Goal: Transaction & Acquisition: Purchase product/service

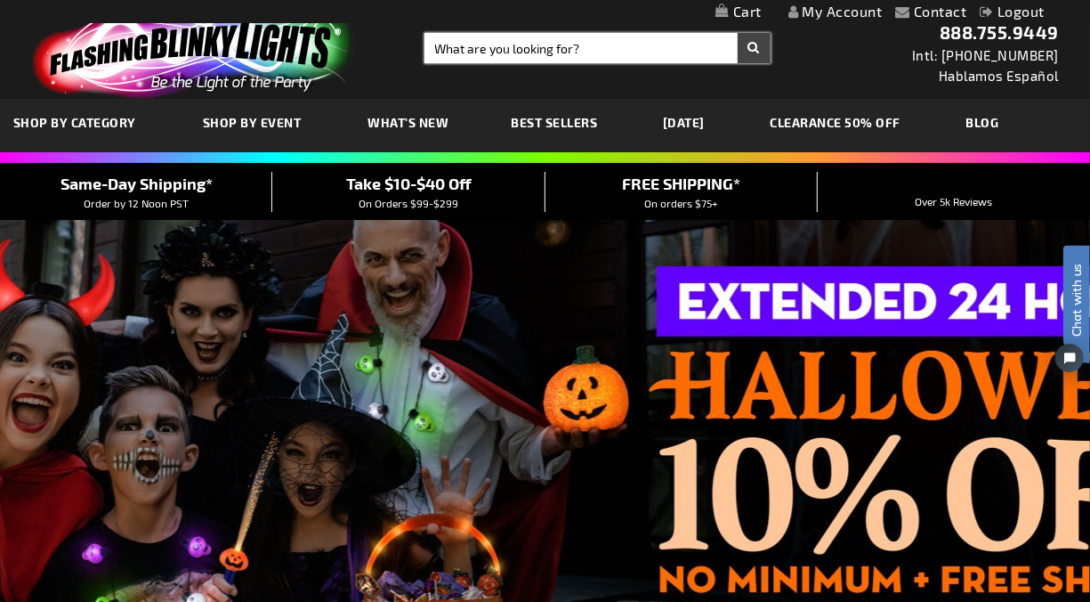
click at [457, 47] on input "Search" at bounding box center [598, 48] width 346 height 30
type input "11920"
click at [738, 33] on button "Search" at bounding box center [754, 48] width 33 height 30
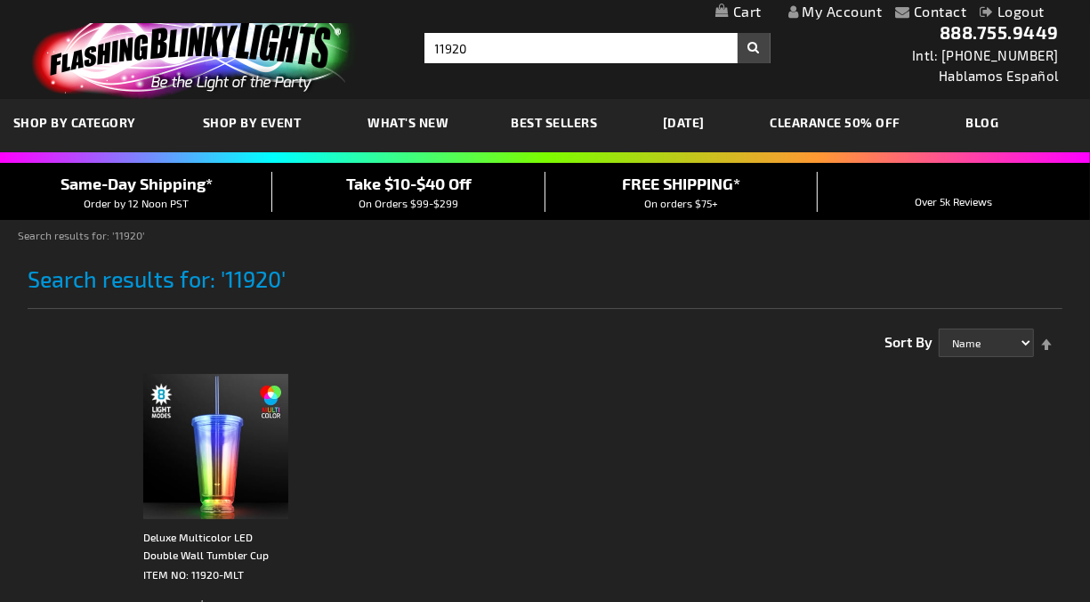
click at [405, 267] on h1 "Search results for: '11920'" at bounding box center [546, 287] width 1036 height 43
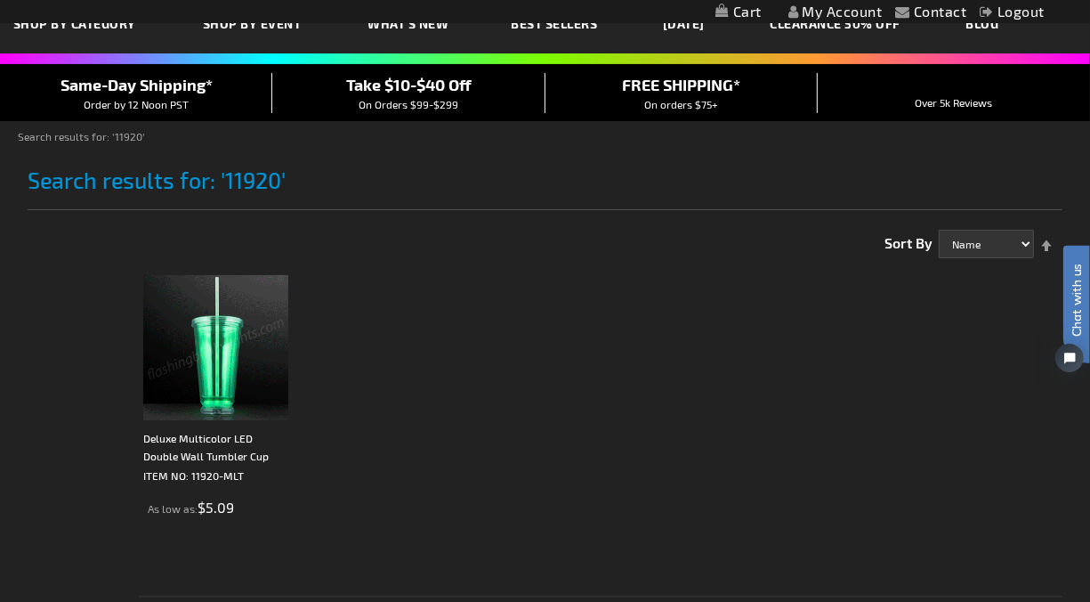
click at [240, 345] on img at bounding box center [215, 347] width 145 height 145
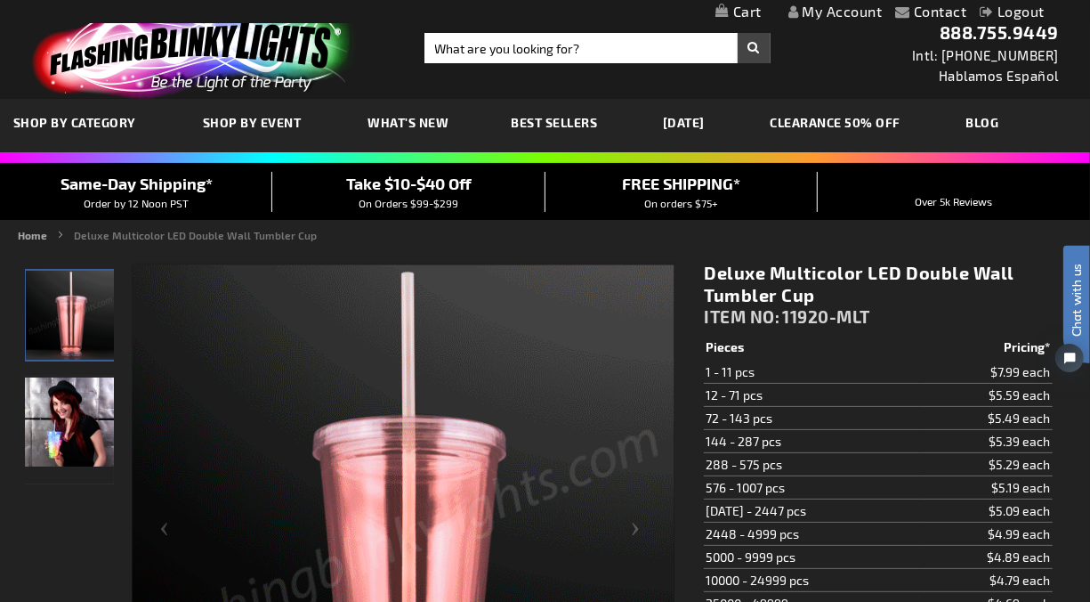
click at [817, 308] on span "11920-MLT" at bounding box center [826, 316] width 88 height 20
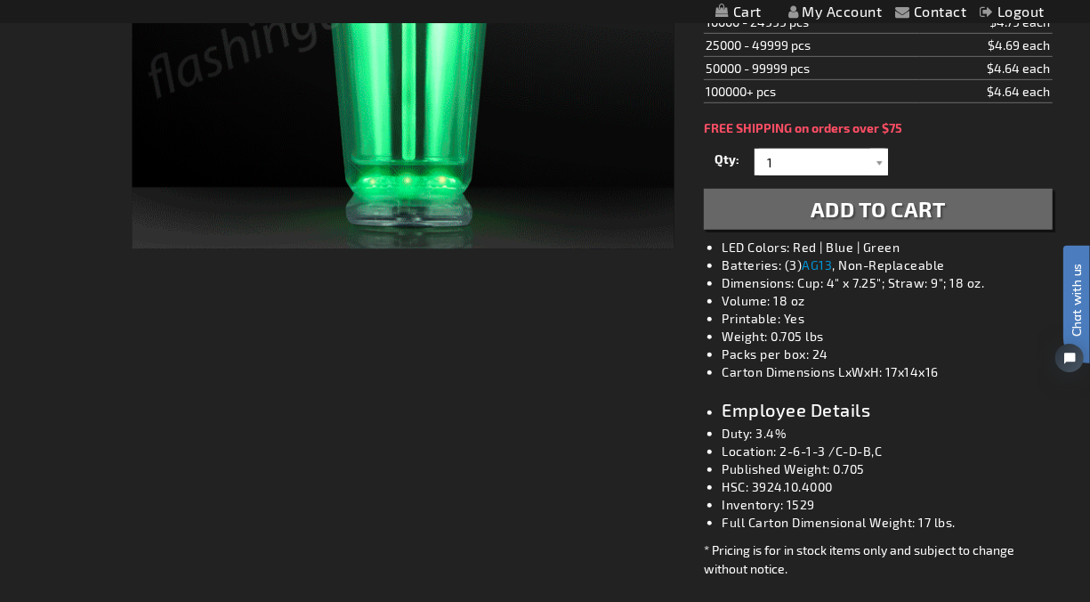
scroll to position [692, 0]
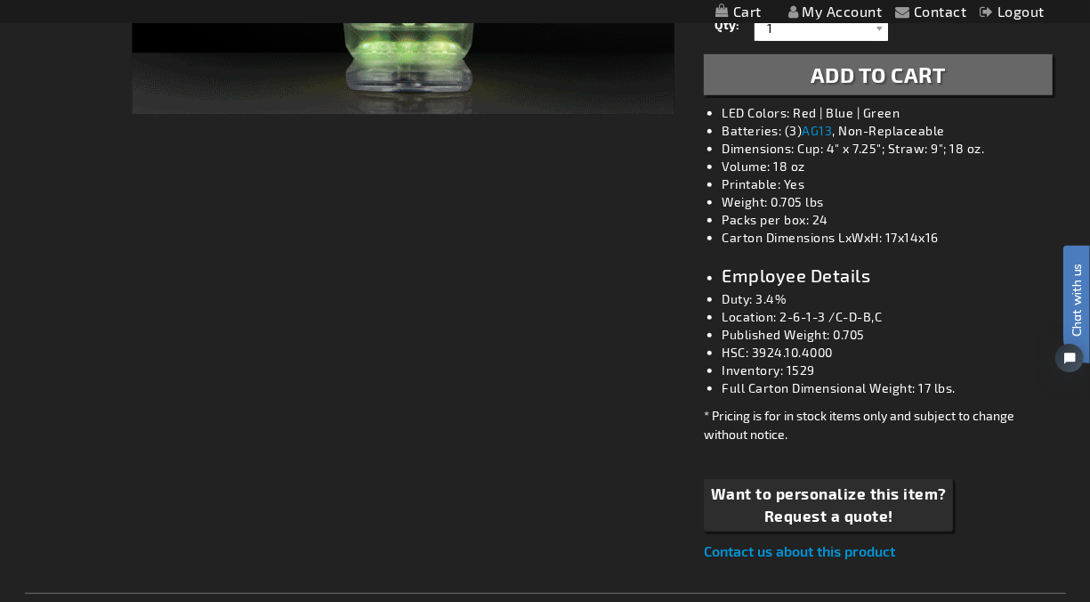
click at [501, 393] on div "Checkout as a new customer Creating an account has many benefits: See order and…" at bounding box center [545, 543] width 1041 height 1974
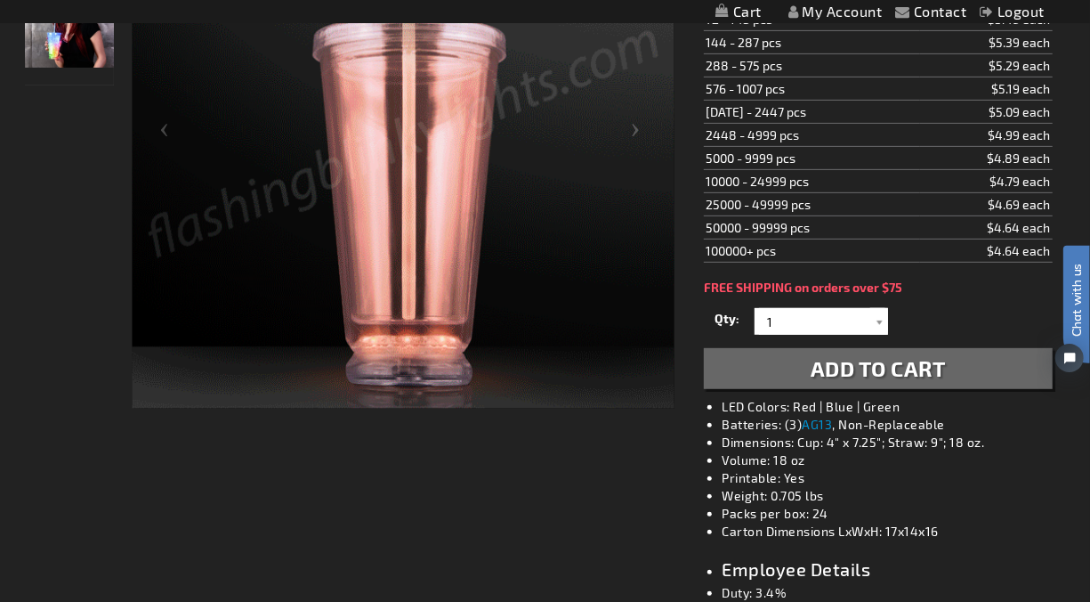
scroll to position [0, 0]
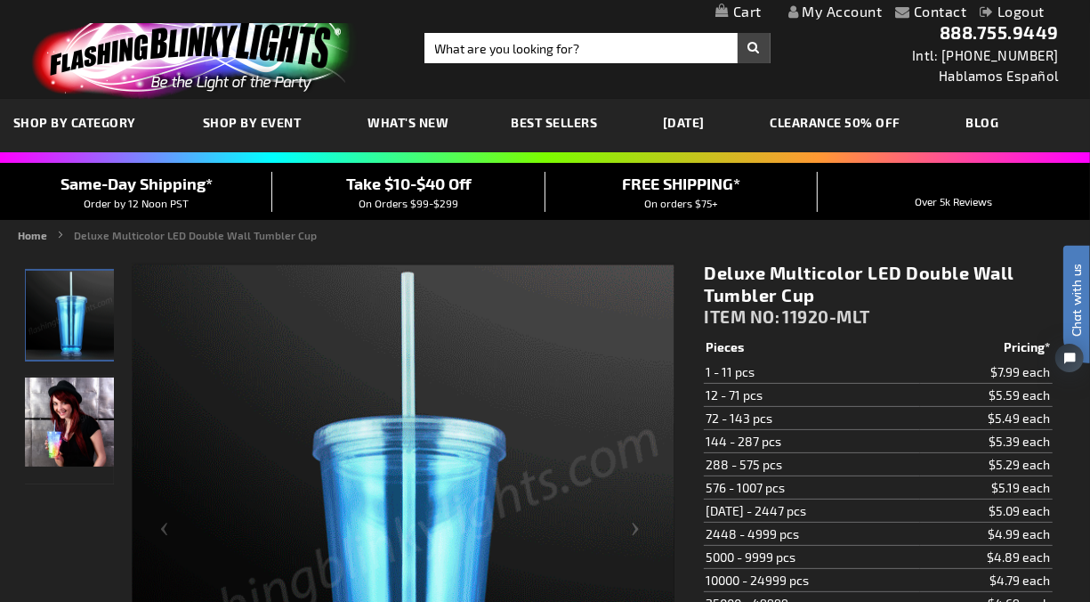
click at [751, 384] on td "12 - 71 pcs" at bounding box center [811, 395] width 215 height 23
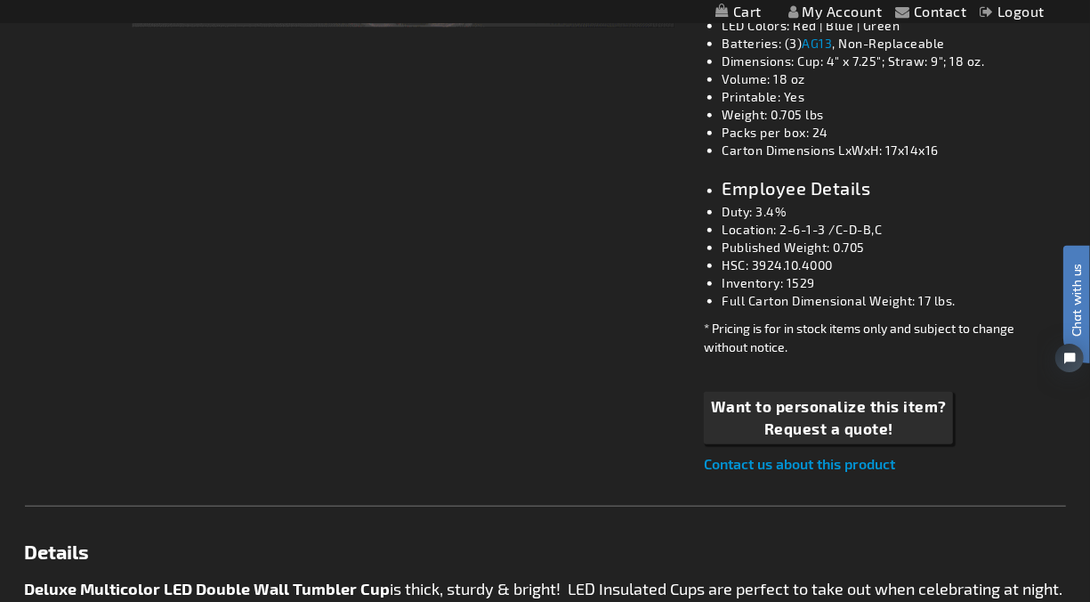
scroll to position [790, 0]
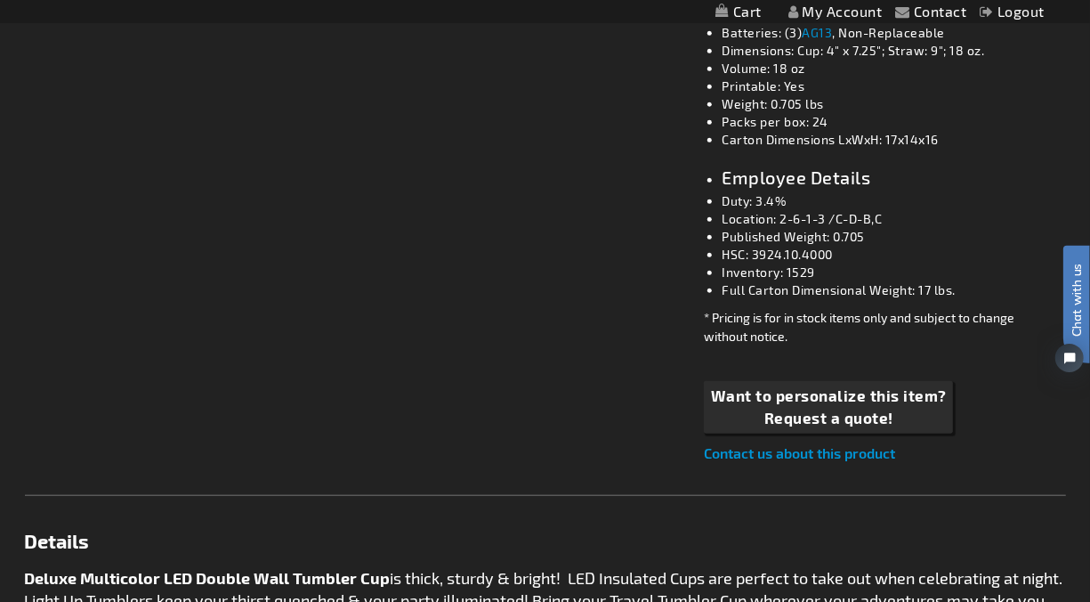
click at [327, 421] on div "Checkout as a new customer Creating an account has many benefits: See order and…" at bounding box center [545, 445] width 1041 height 1974
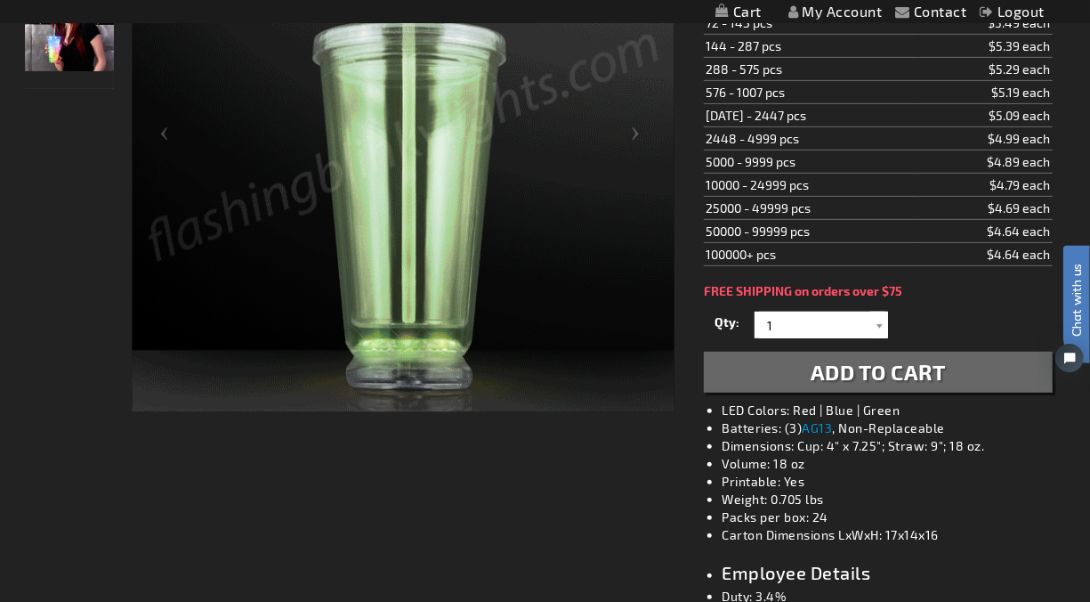
scroll to position [198, 0]
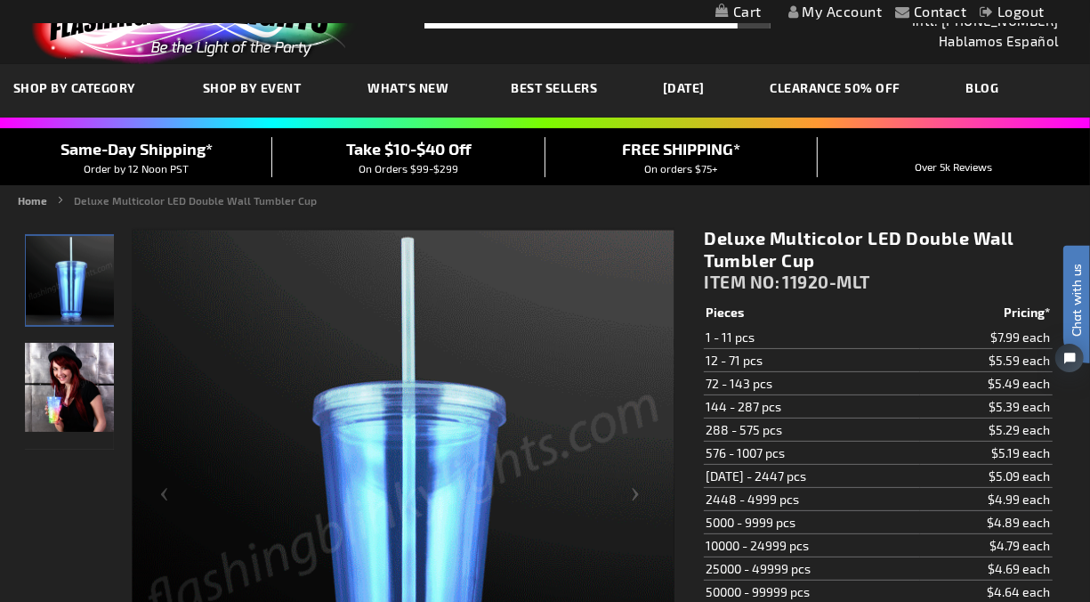
scroll to position [0, 0]
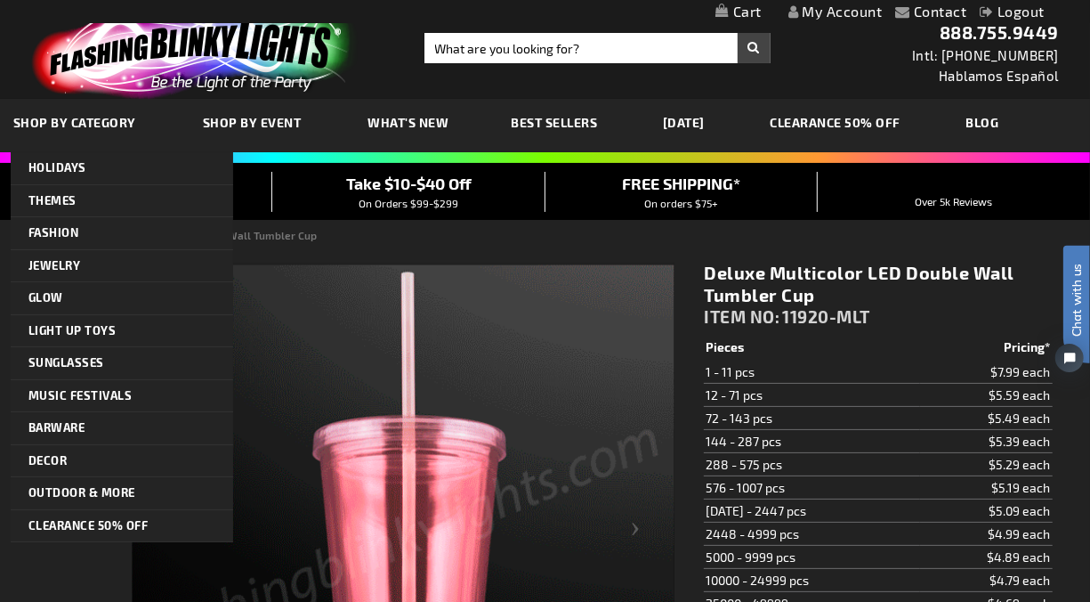
click at [129, 76] on img at bounding box center [191, 51] width 347 height 96
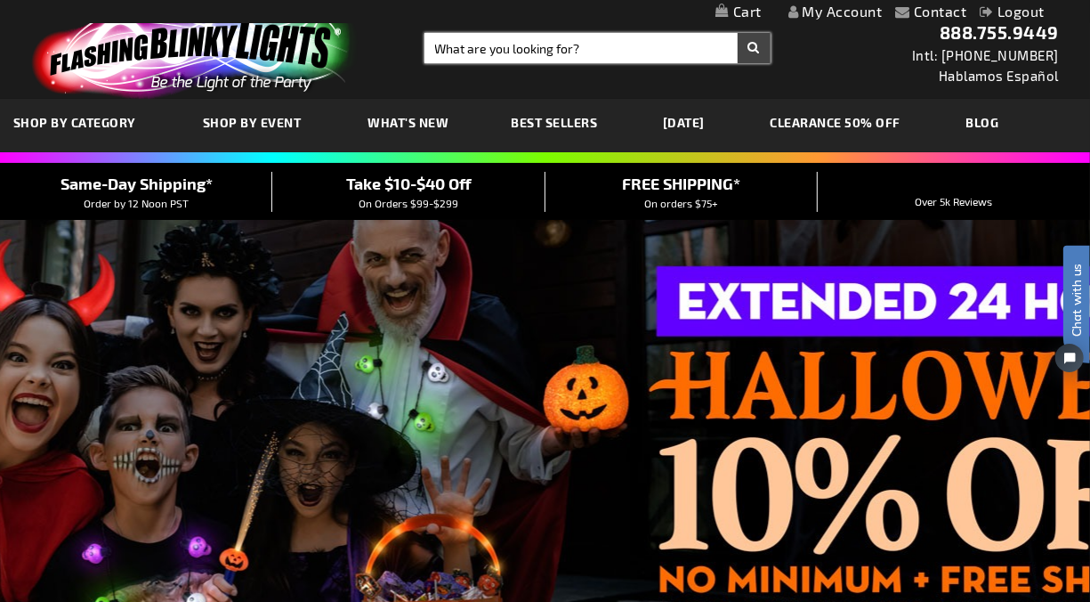
click at [433, 49] on input "Search" at bounding box center [598, 48] width 346 height 30
type input "12529"
click at [738, 33] on button "Search" at bounding box center [754, 48] width 33 height 30
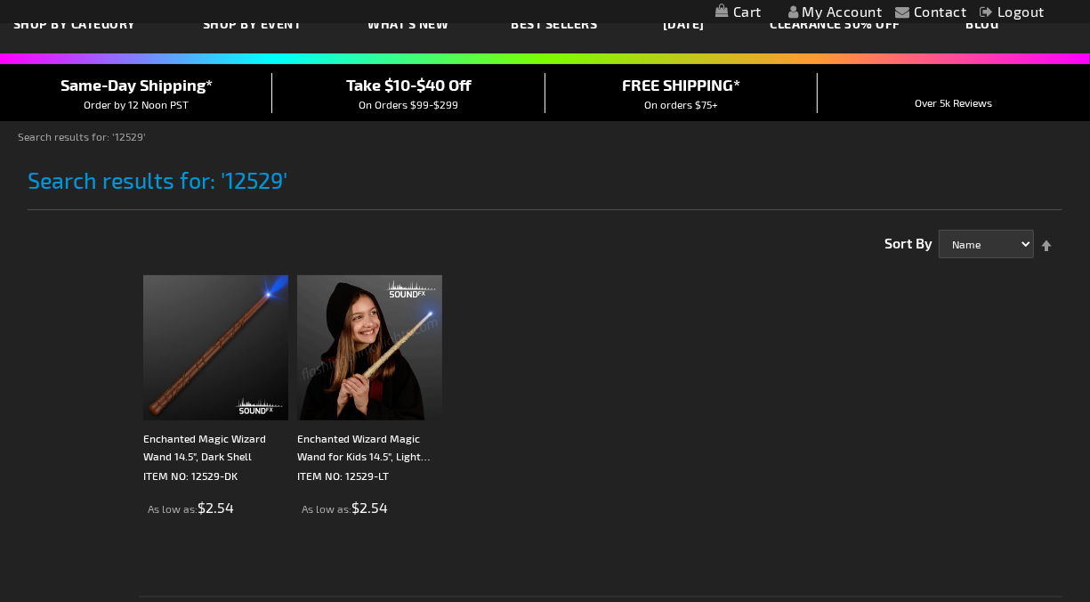
click at [390, 357] on img at bounding box center [369, 347] width 145 height 145
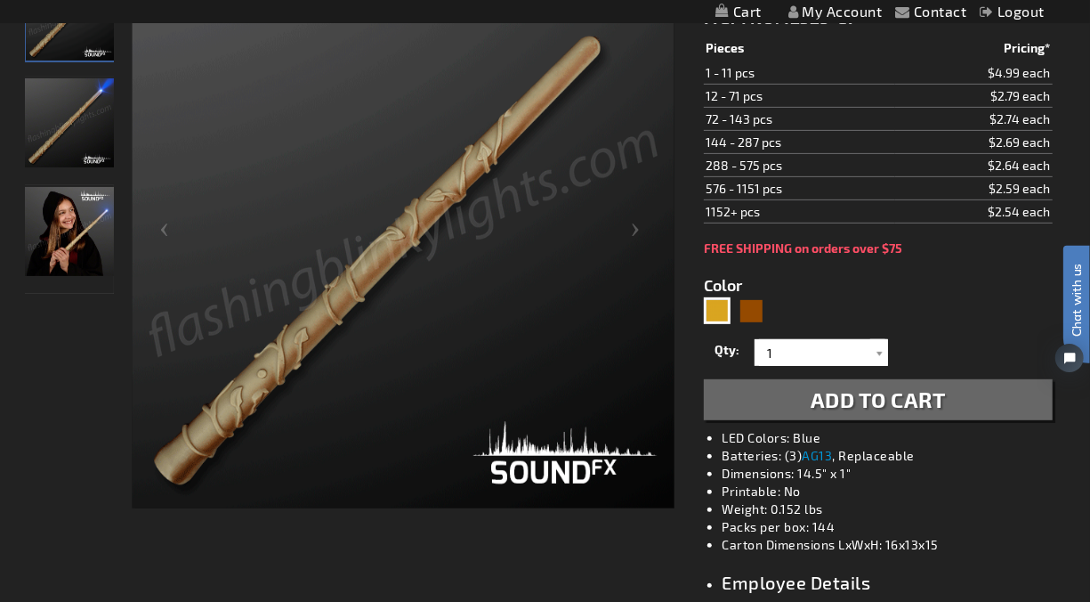
scroll to position [295, 0]
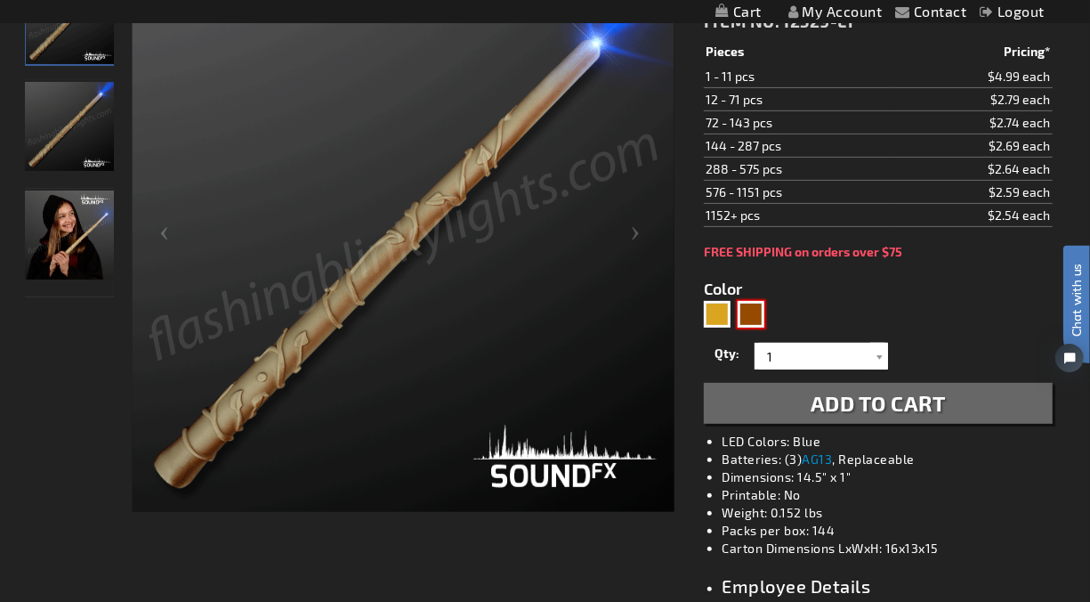
click at [757, 311] on div "Brown" at bounding box center [751, 314] width 27 height 27
type input "5696"
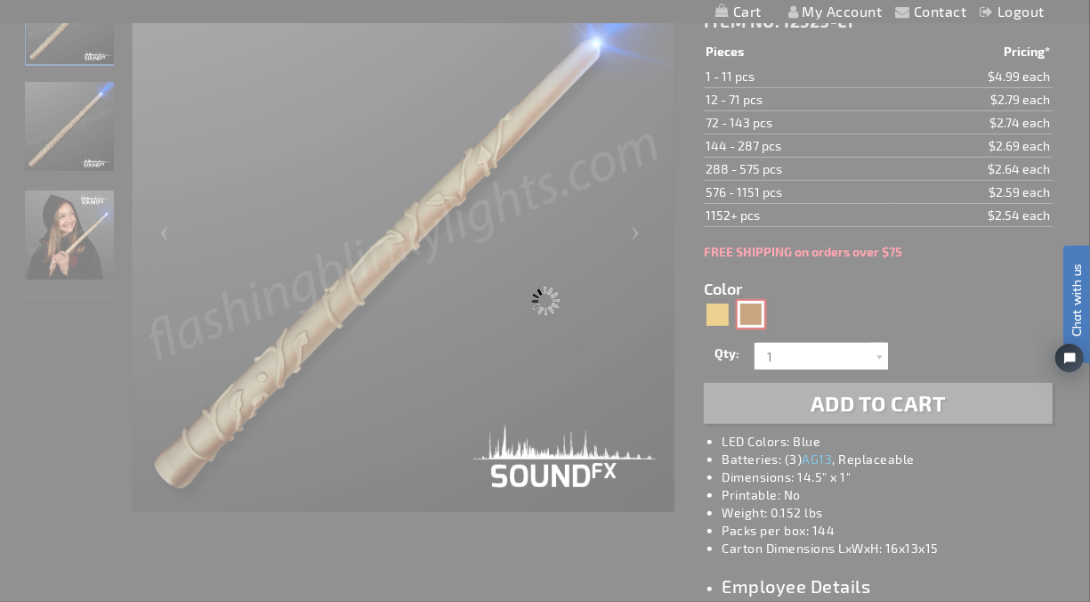
type input "12529-[GEOGRAPHIC_DATA]"
type input "Customize - Enchanted Magic Wizard Wand 14.5&quot;, Dark Shell - ITEM NO: 12529…"
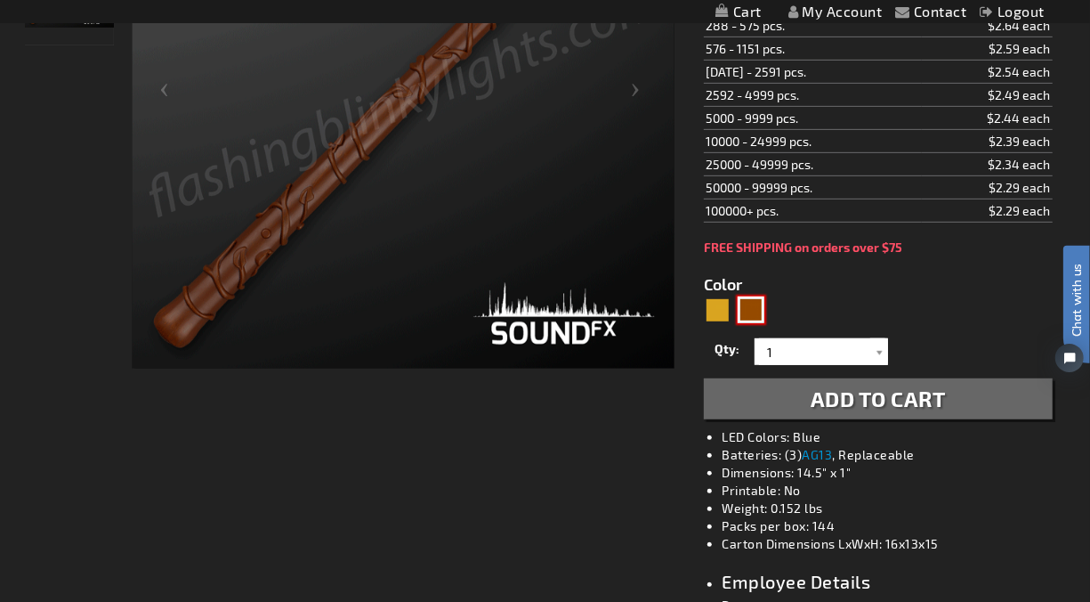
scroll to position [395, 0]
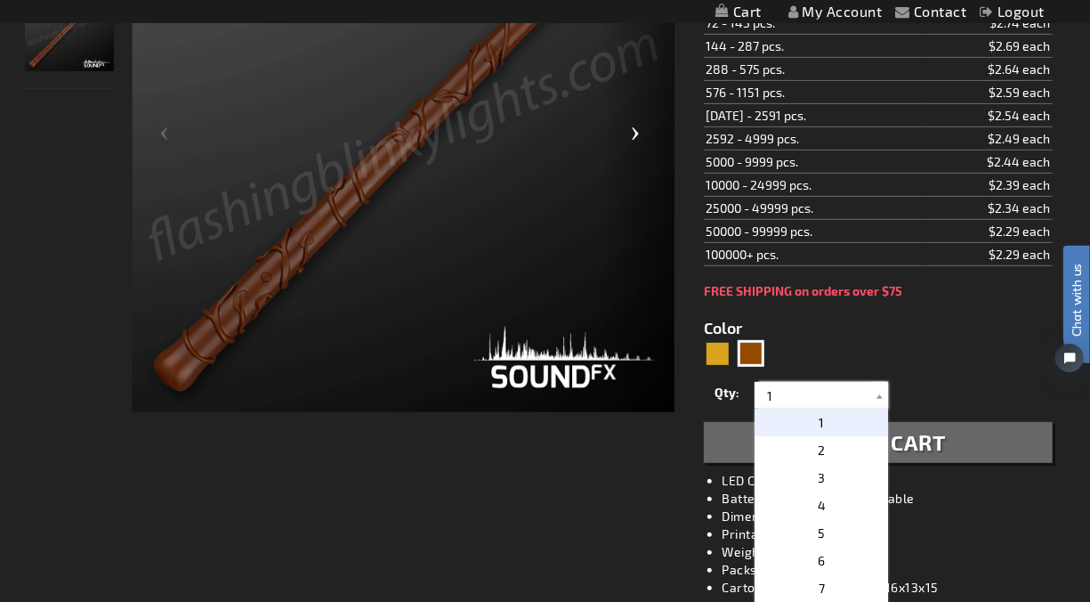
drag, startPoint x: 795, startPoint y: 389, endPoint x: 635, endPoint y: 383, distance: 159.4
type input "2"
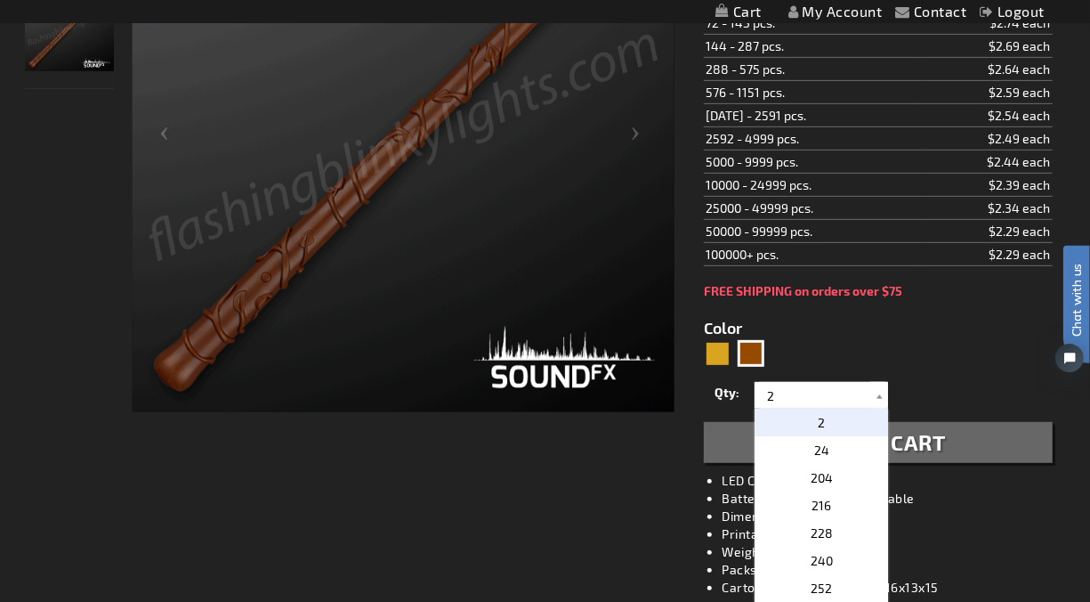
click at [922, 437] on span "Add to Cart" at bounding box center [878, 442] width 135 height 26
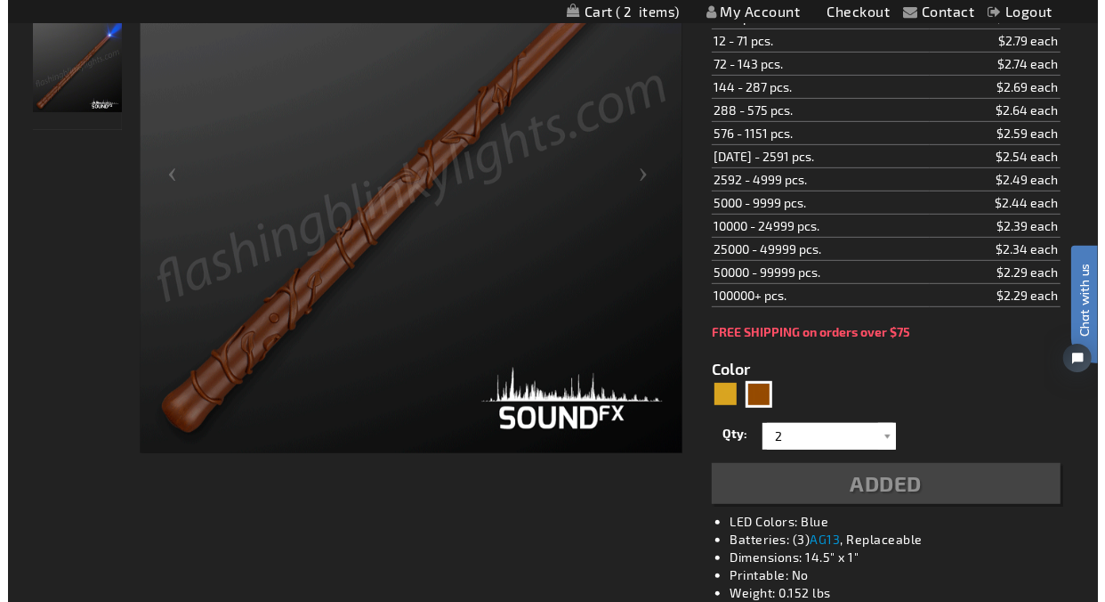
scroll to position [435, 0]
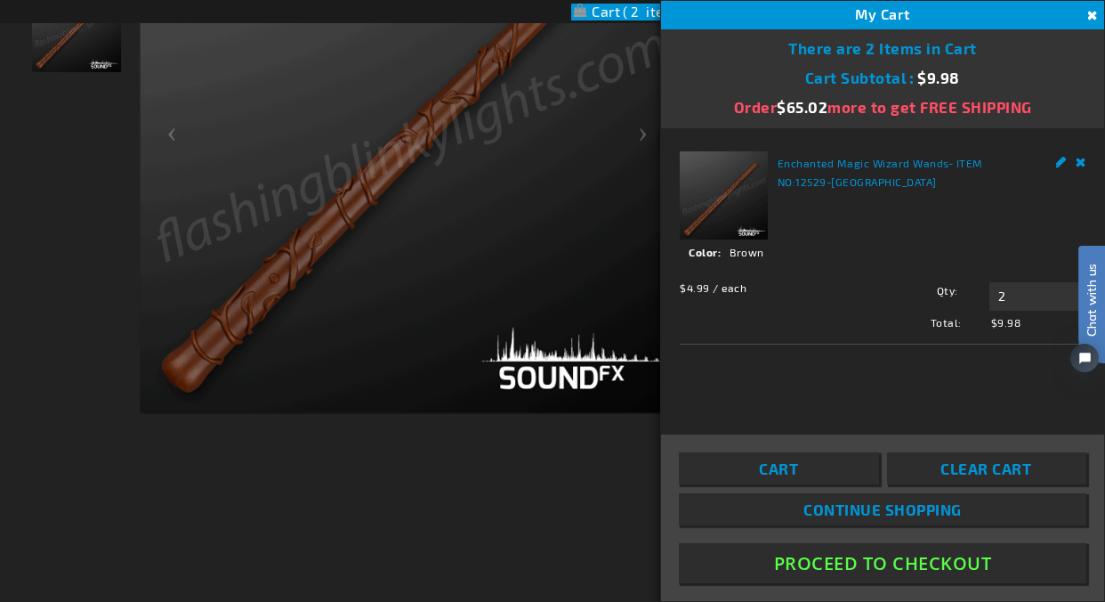
click at [781, 469] on span "Cart" at bounding box center [778, 468] width 39 height 18
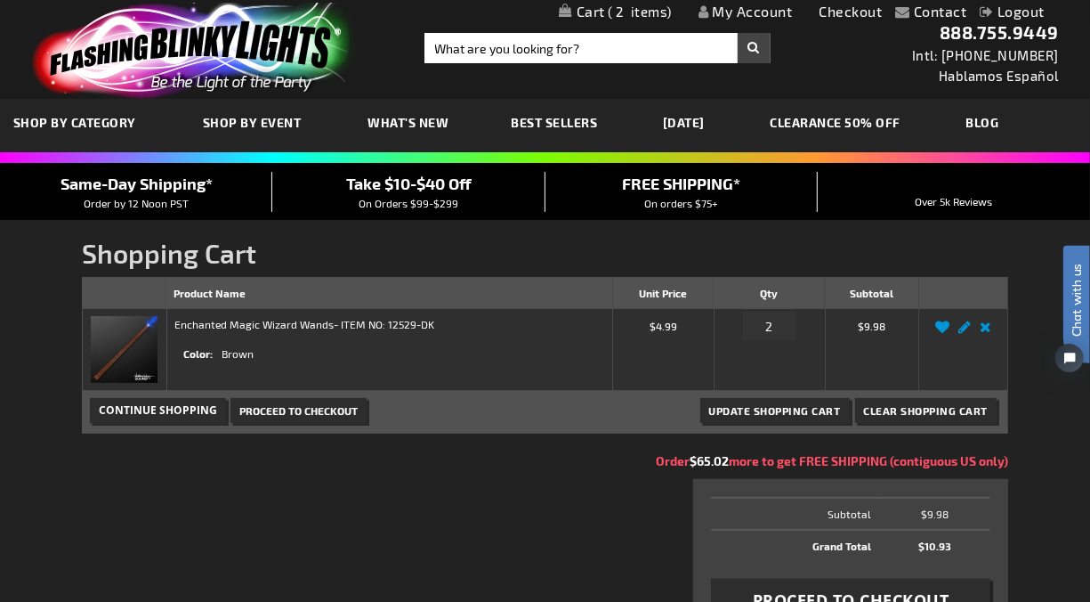
click at [218, 58] on img at bounding box center [191, 51] width 347 height 96
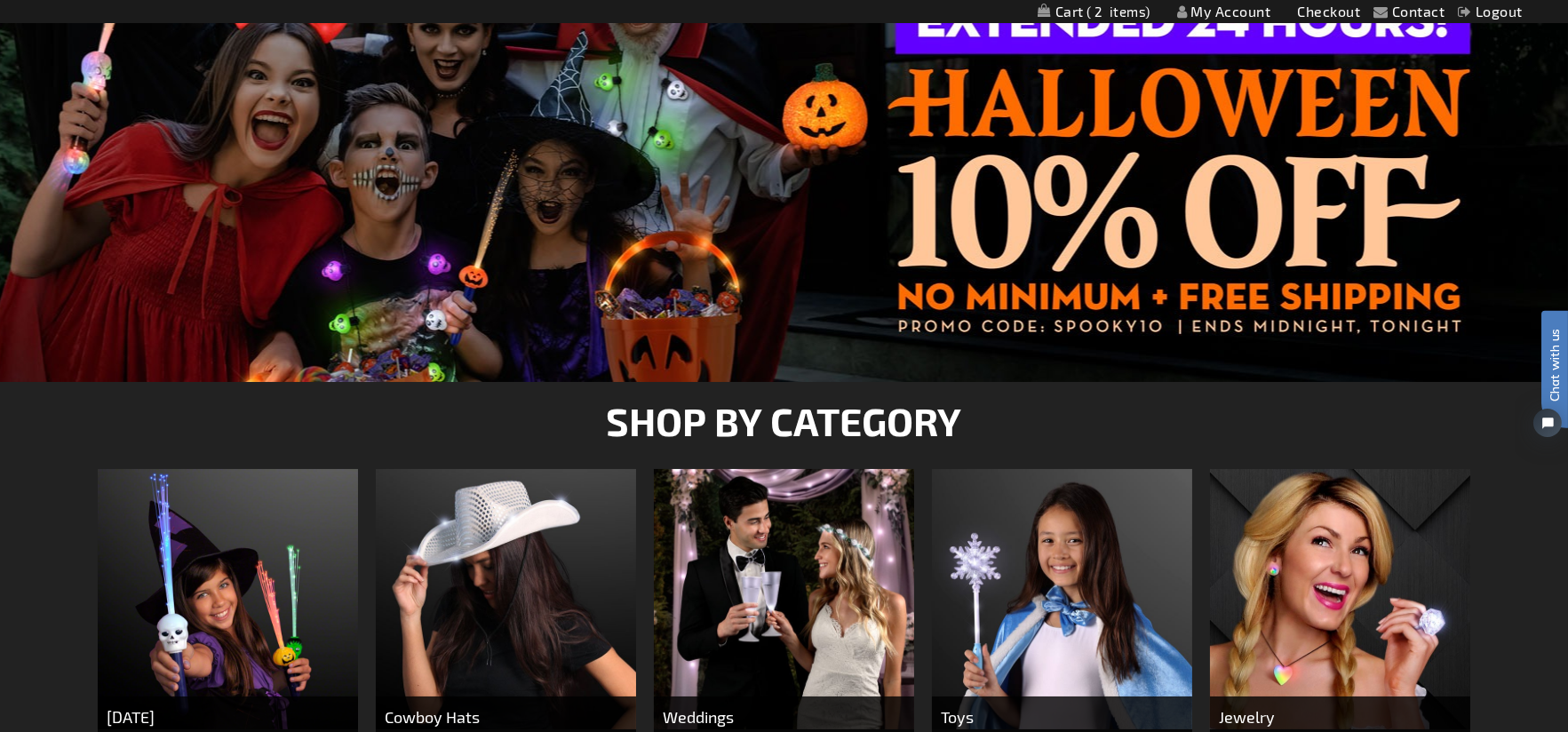
click at [1042, 249] on div at bounding box center [784, 160] width 1568 height 444
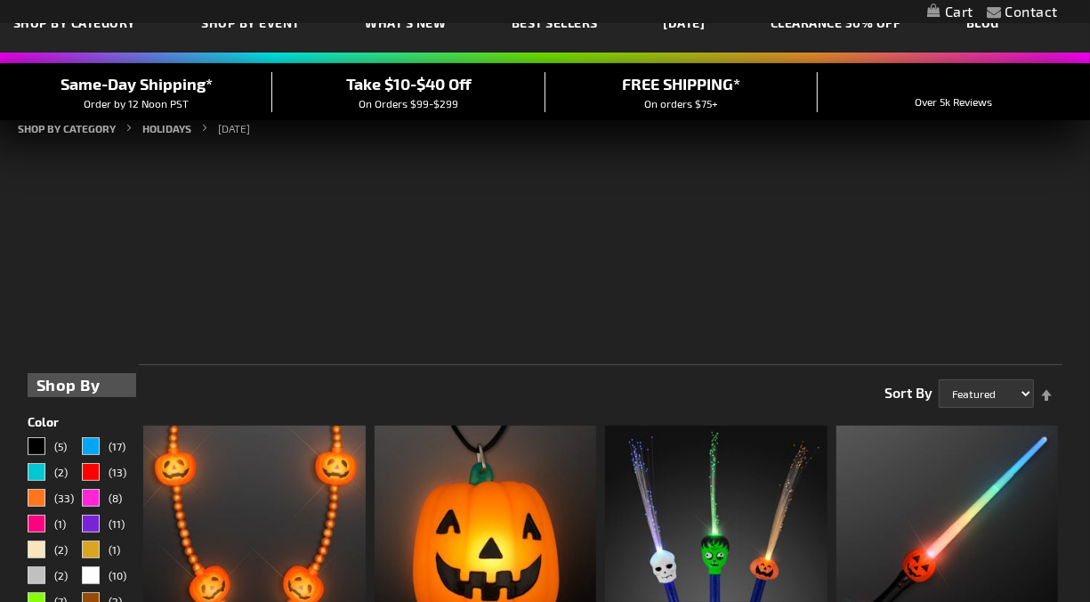
scroll to position [99, 0]
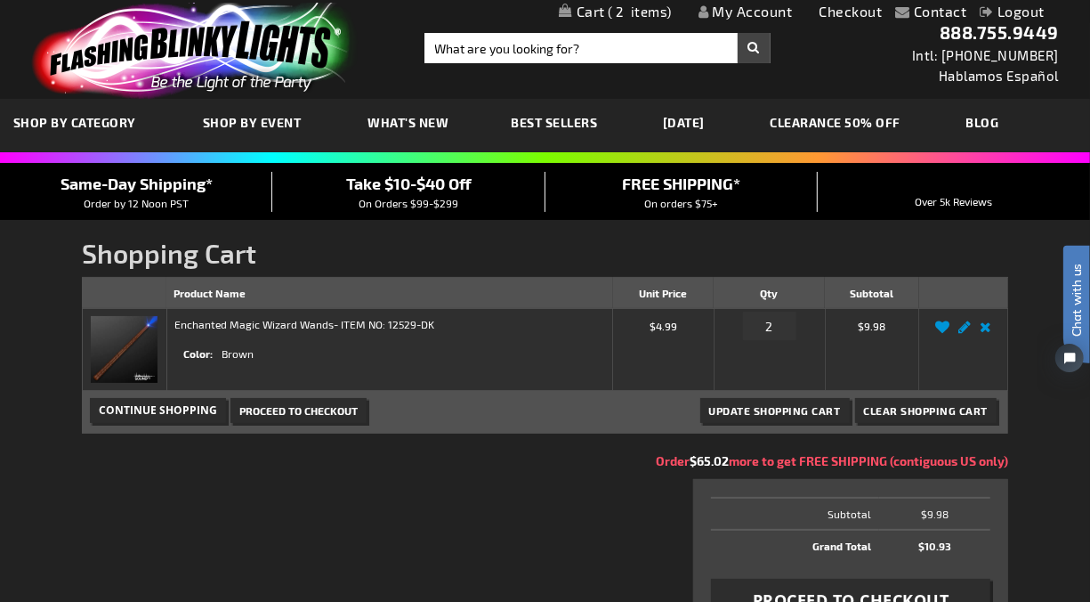
click at [631, 10] on span "2" at bounding box center [640, 12] width 64 height 16
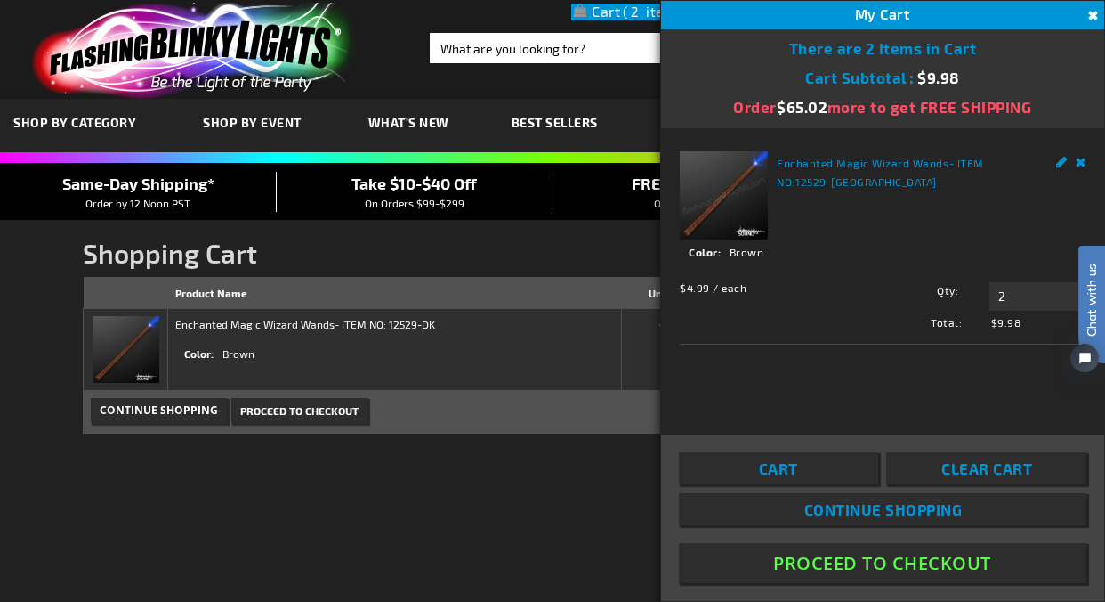
click at [977, 466] on span "Clear Cart" at bounding box center [987, 468] width 91 height 18
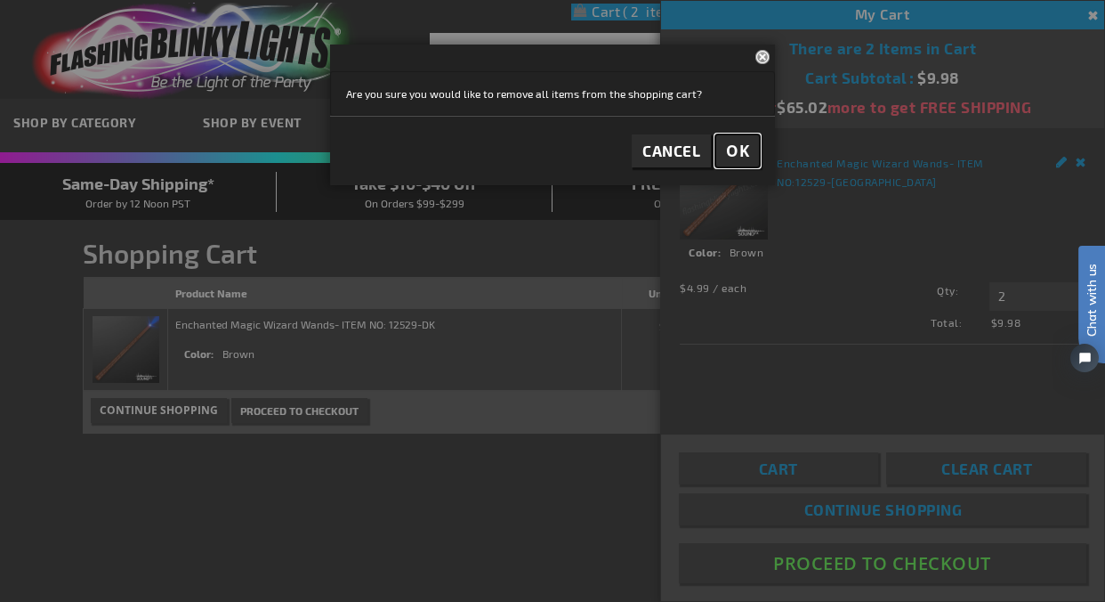
click at [723, 152] on button "OK" at bounding box center [738, 150] width 45 height 33
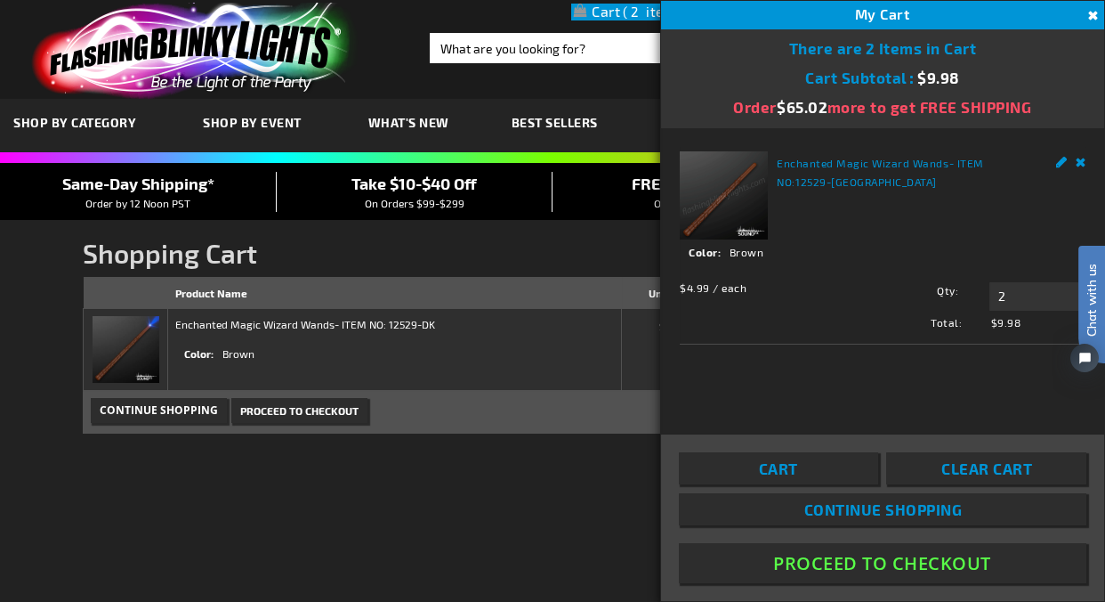
click at [1085, 12] on button "Close" at bounding box center [1091, 16] width 20 height 20
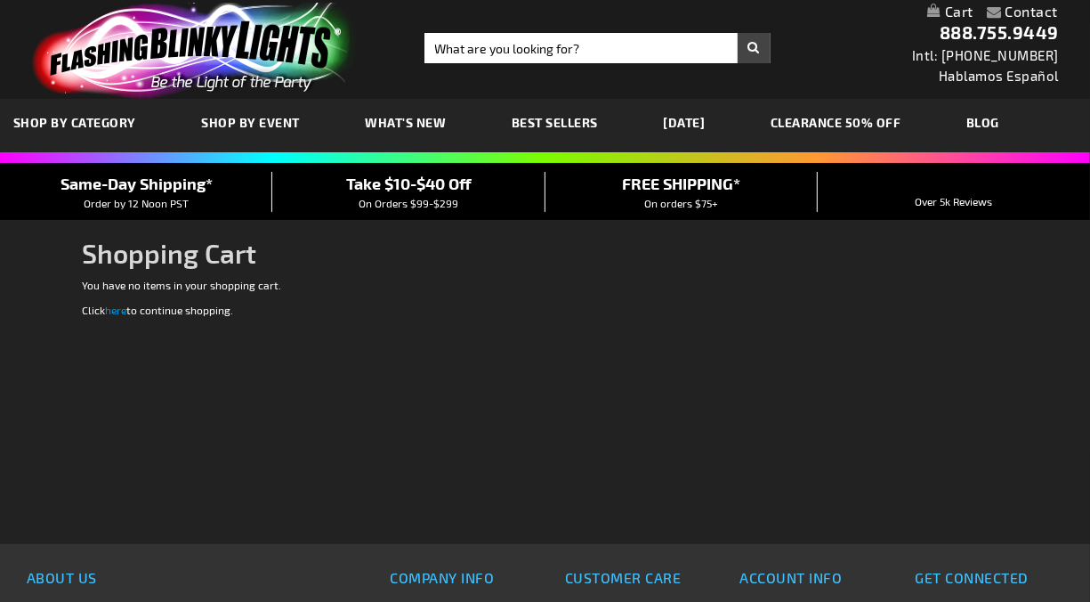
click at [158, 43] on img at bounding box center [191, 51] width 347 height 96
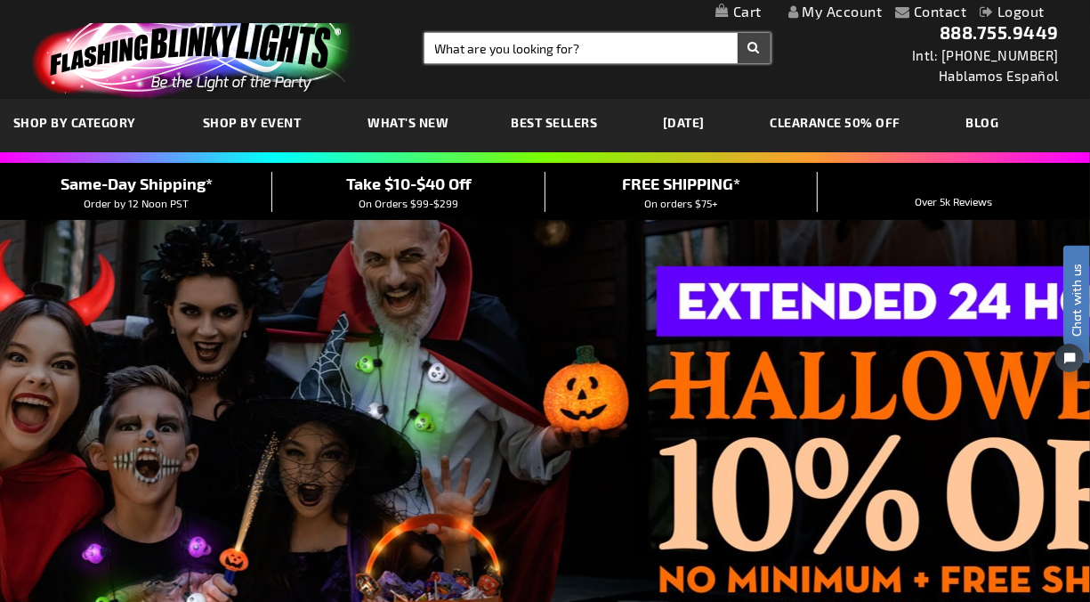
click at [557, 52] on input "Search" at bounding box center [598, 48] width 346 height 30
click at [504, 53] on input "Search" at bounding box center [598, 48] width 346 height 30
type input "11620"
click at [738, 33] on button "Search" at bounding box center [754, 48] width 33 height 30
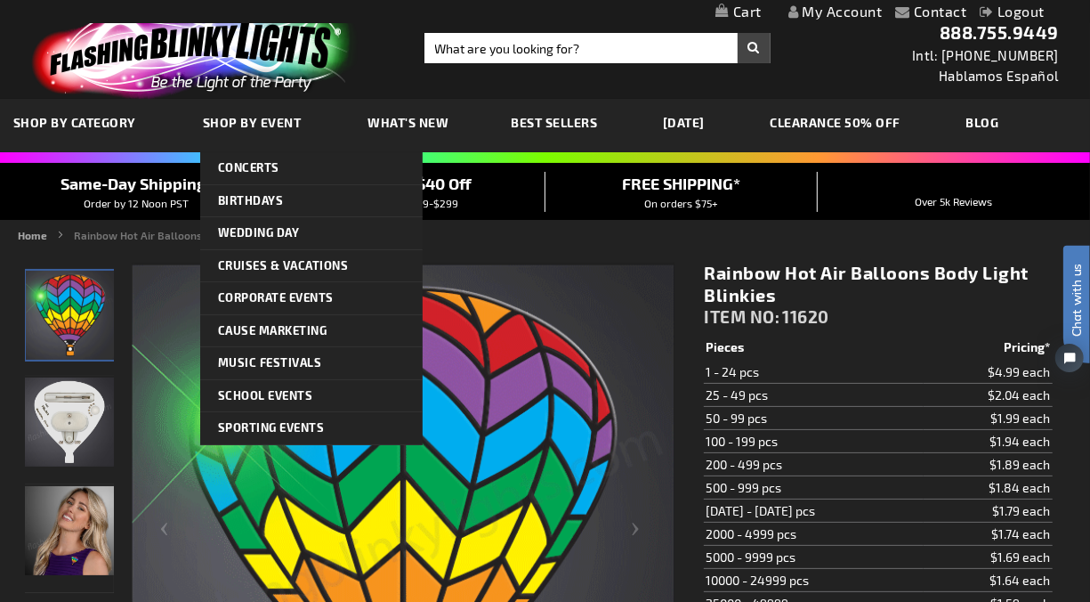
click at [247, 69] on img at bounding box center [191, 51] width 347 height 96
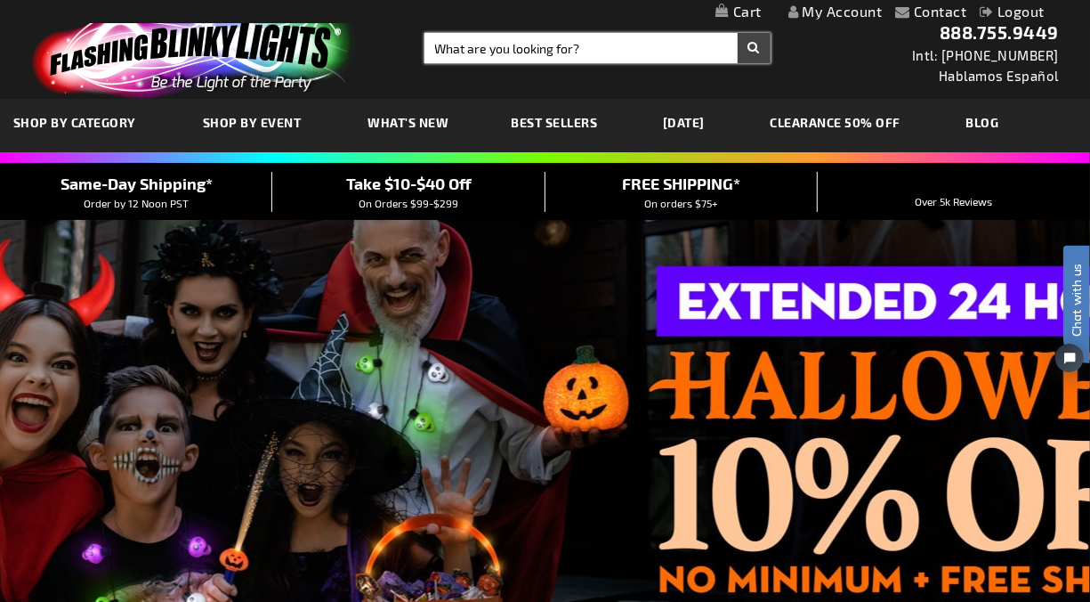
click at [514, 35] on input "Search" at bounding box center [598, 48] width 346 height 30
type input "12085"
click at [738, 33] on button "Search" at bounding box center [754, 48] width 33 height 30
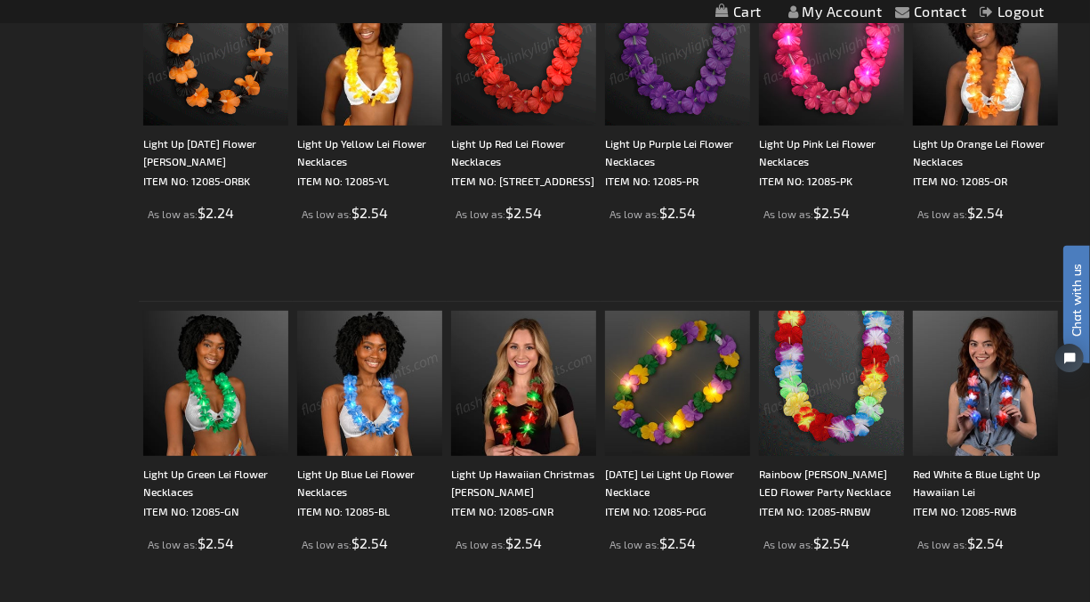
scroll to position [395, 0]
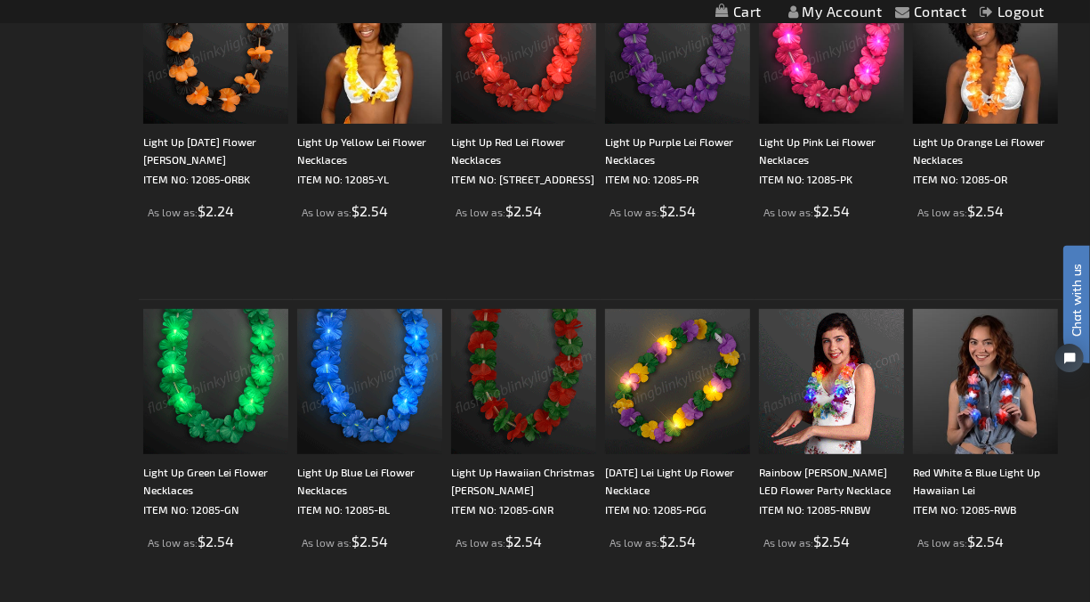
click at [310, 366] on img at bounding box center [369, 381] width 145 height 145
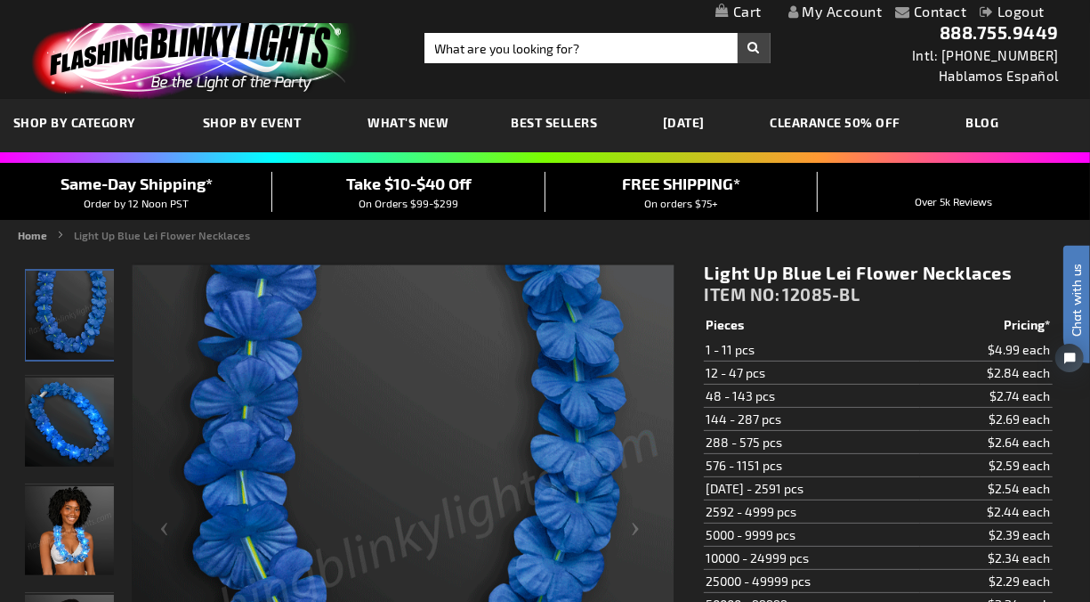
drag, startPoint x: 294, startPoint y: 50, endPoint x: 378, endPoint y: 27, distance: 87.7
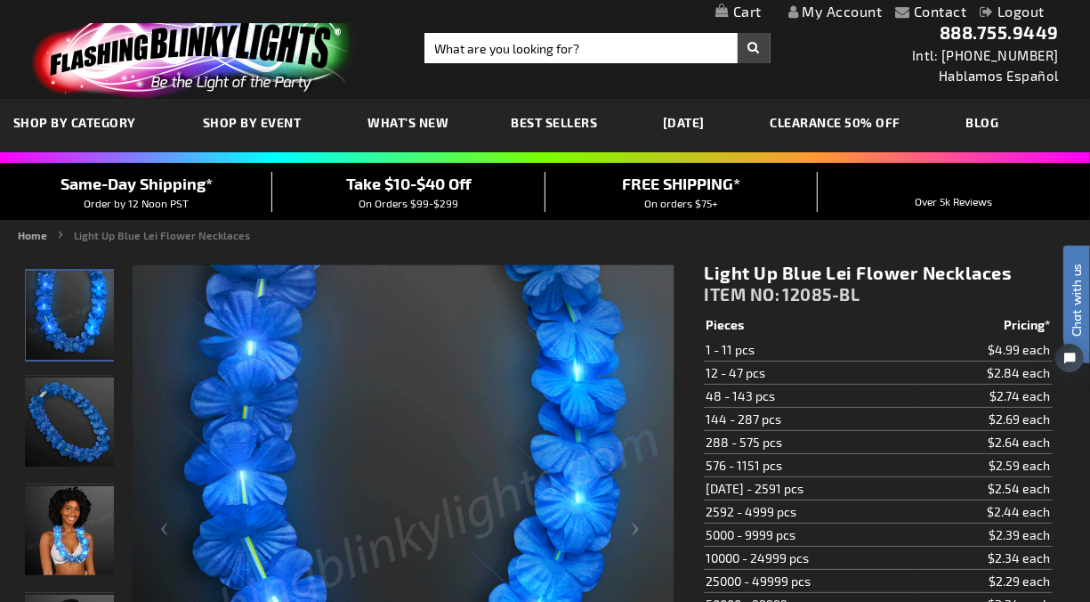
click at [294, 49] on img at bounding box center [191, 51] width 347 height 96
